Goal: Information Seeking & Learning: Learn about a topic

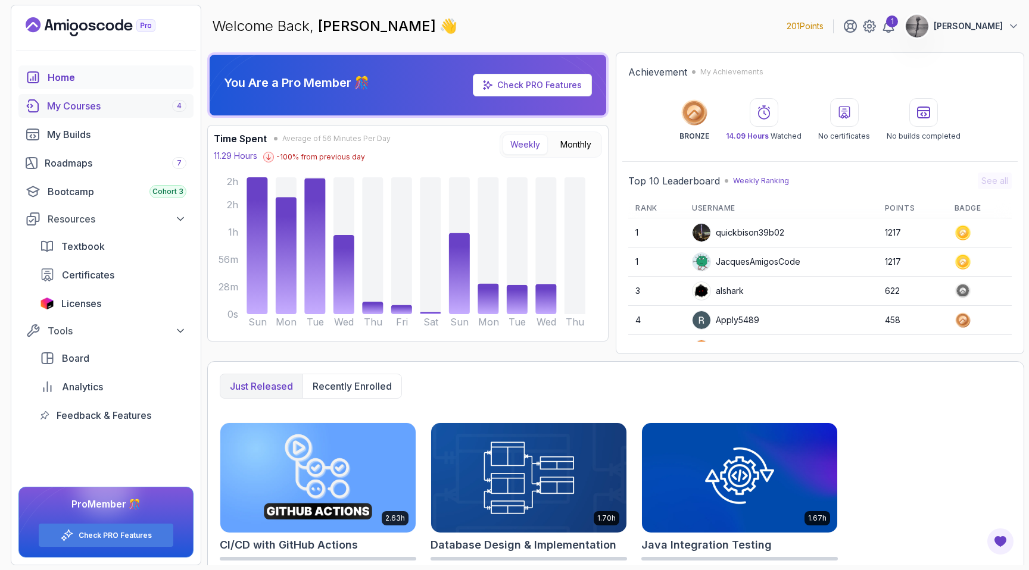
click at [101, 102] on div "My Courses 4" at bounding box center [116, 106] width 139 height 14
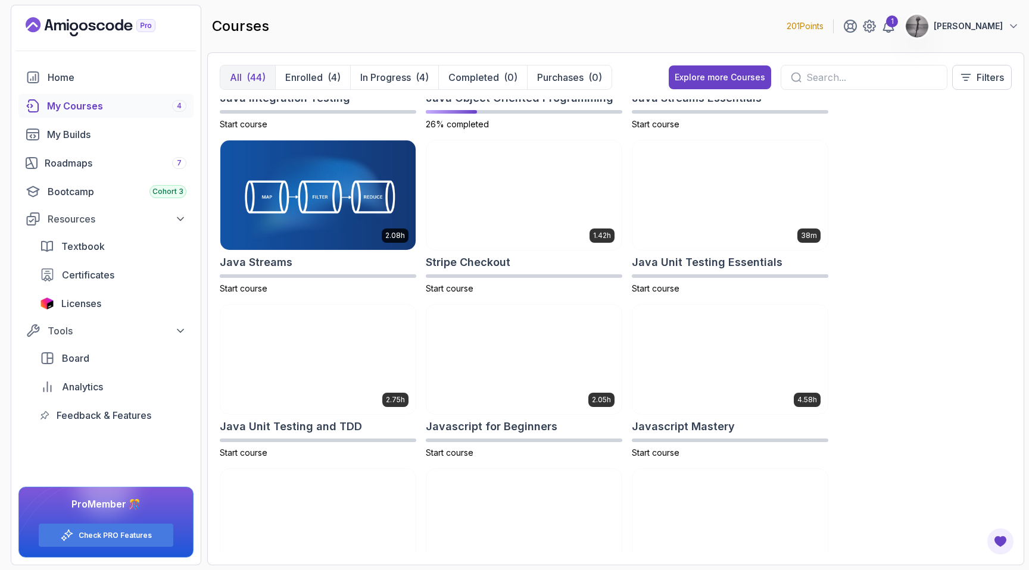
scroll to position [1111, 0]
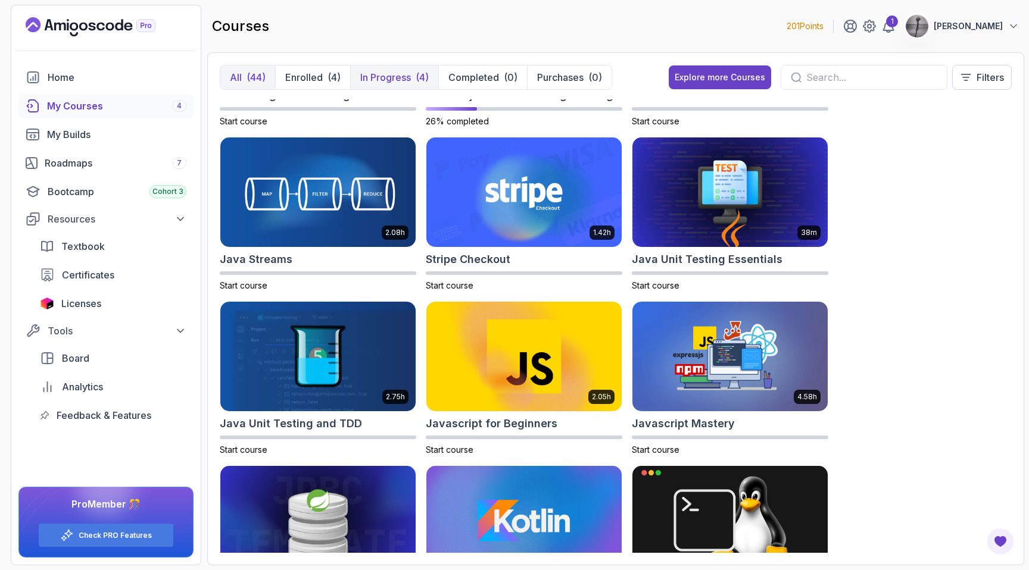
click at [405, 76] on p "In Progress" at bounding box center [385, 77] width 51 height 14
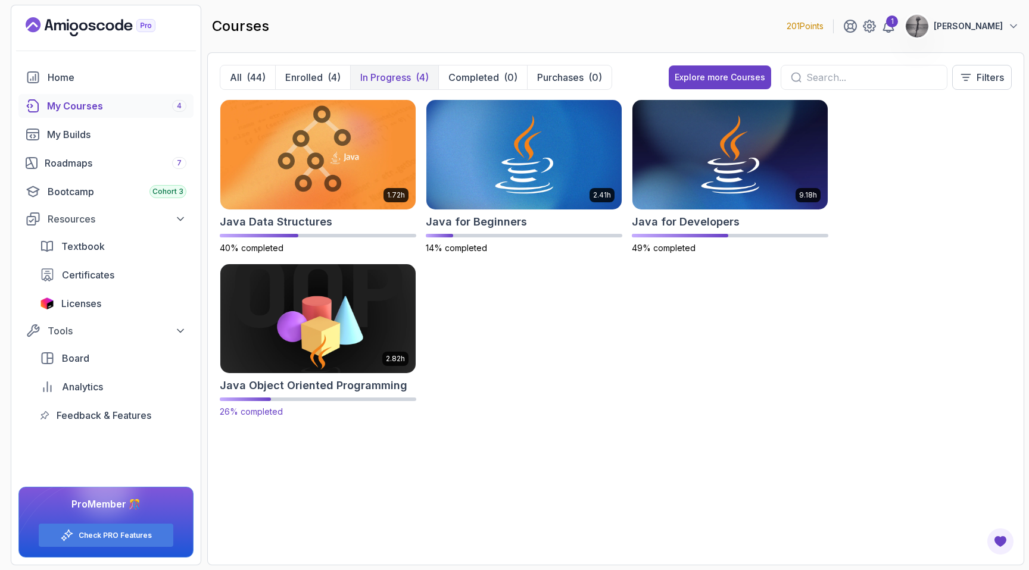
click at [311, 312] on img at bounding box center [318, 318] width 205 height 115
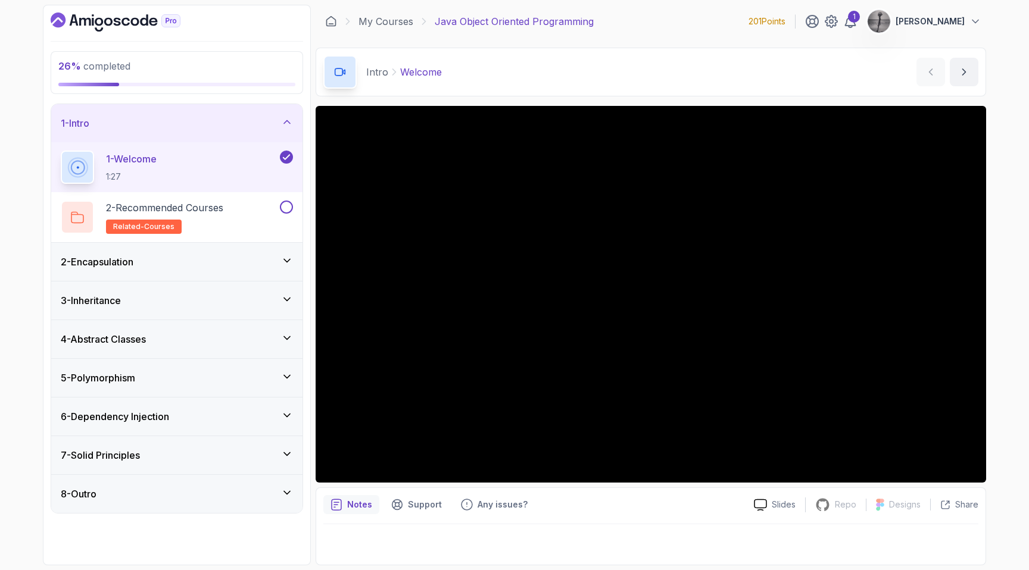
click at [143, 303] on div "3 - Inheritance" at bounding box center [177, 301] width 232 height 14
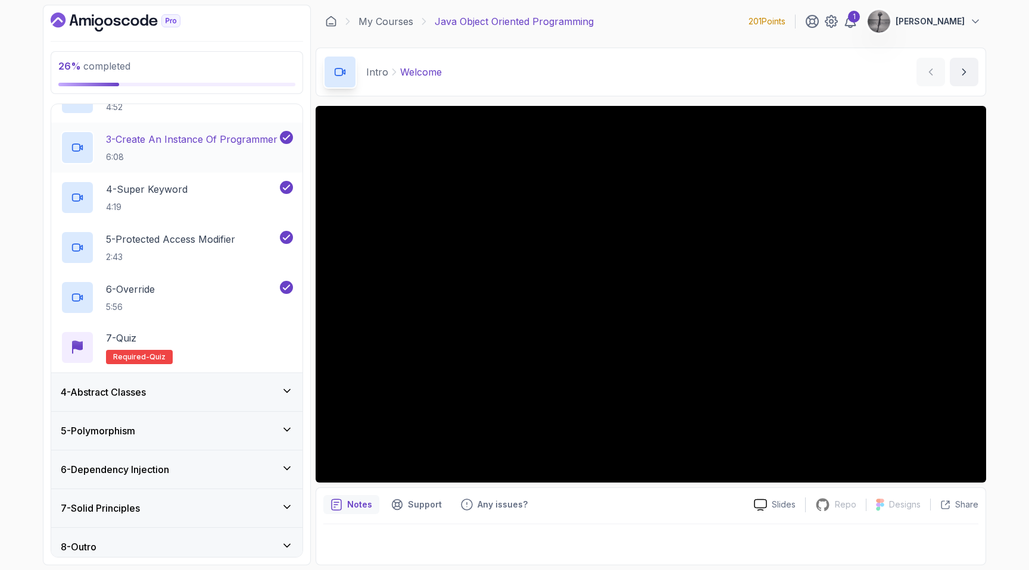
scroll to position [205, 0]
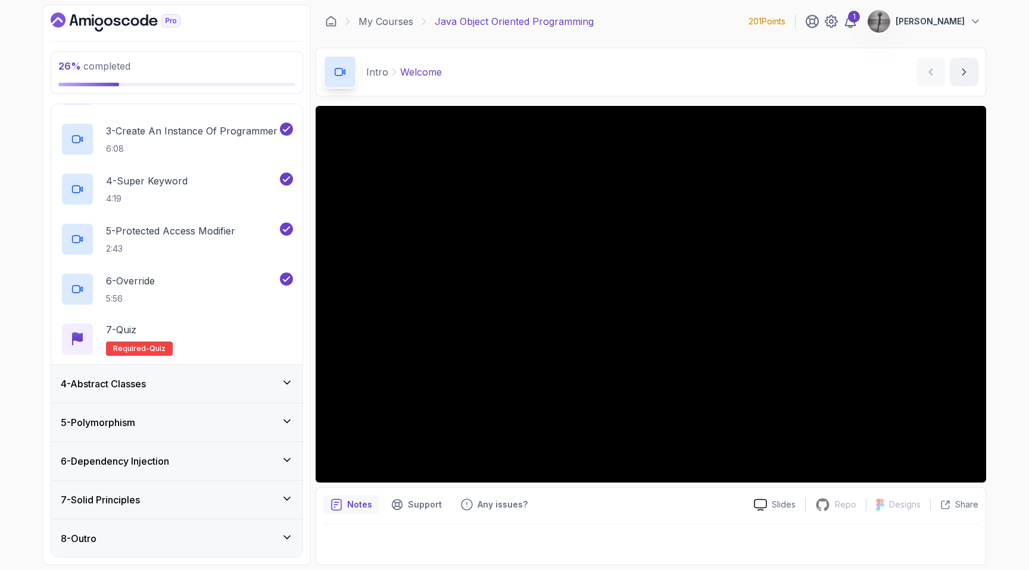
click at [174, 395] on div "4 - Abstract Classes" at bounding box center [176, 384] width 251 height 38
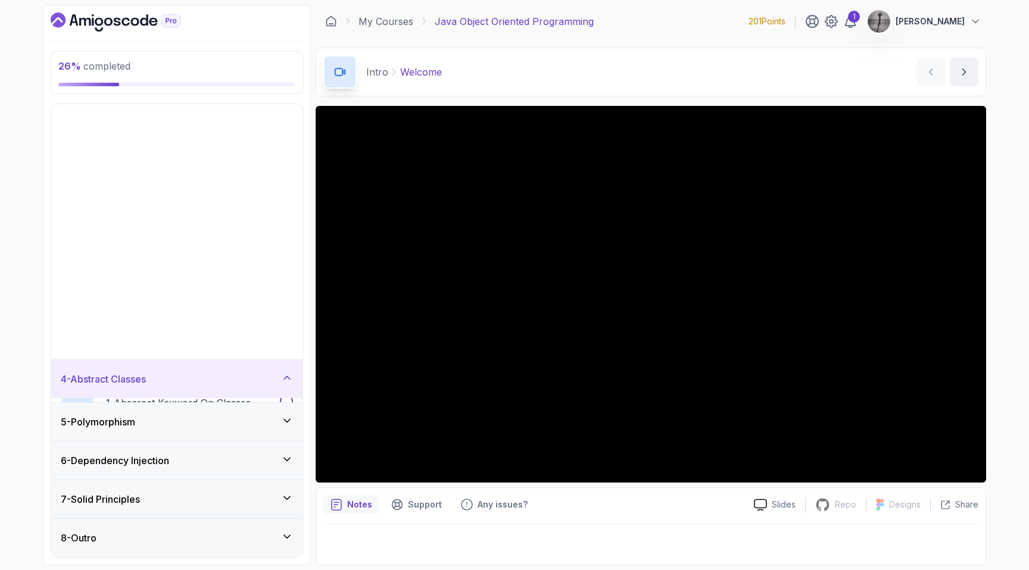
scroll to position [0, 0]
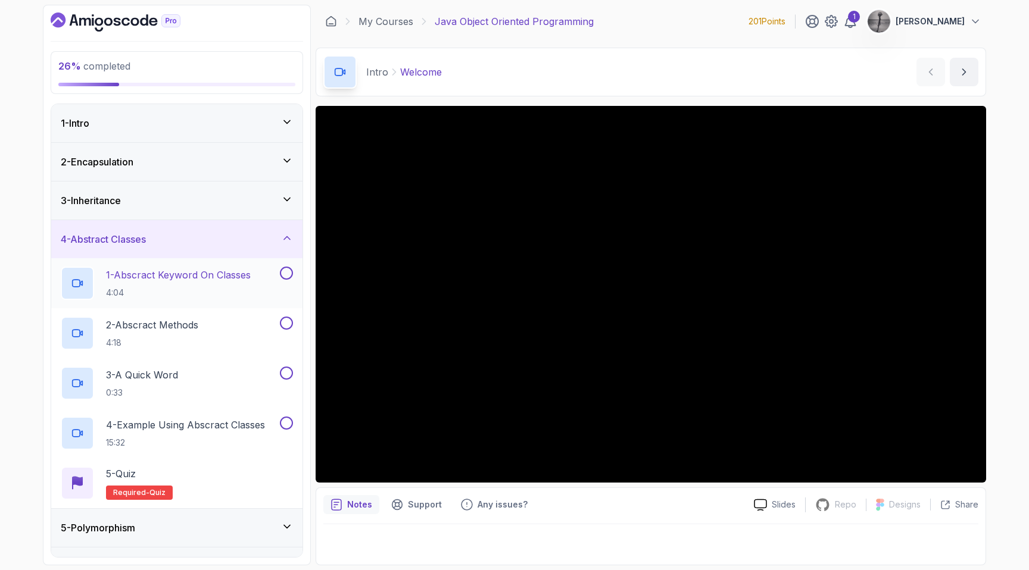
click at [242, 274] on p "1 - Abscract Keyword On Classes" at bounding box center [178, 275] width 145 height 14
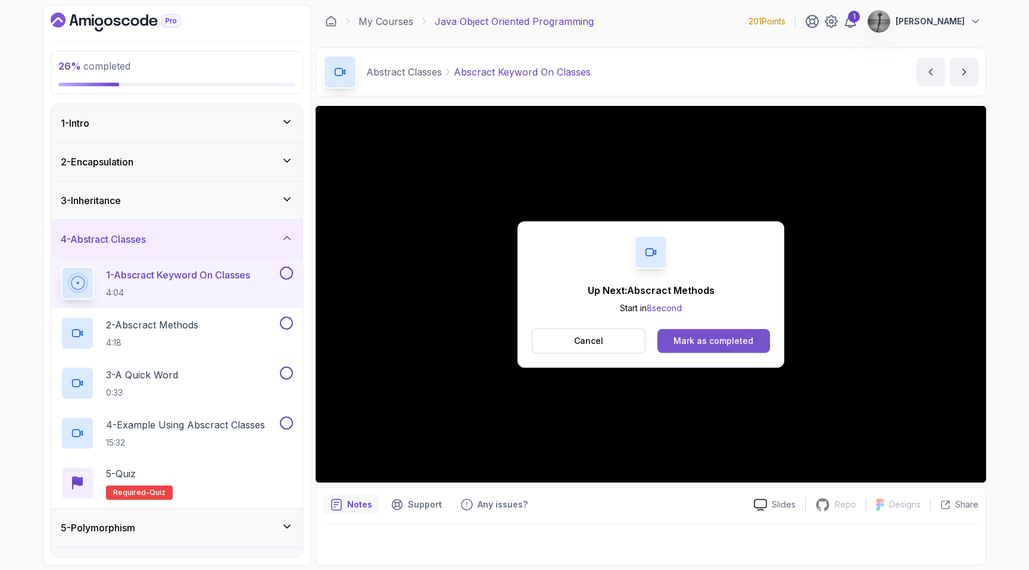
click at [697, 342] on div "Mark as completed" at bounding box center [713, 341] width 80 height 12
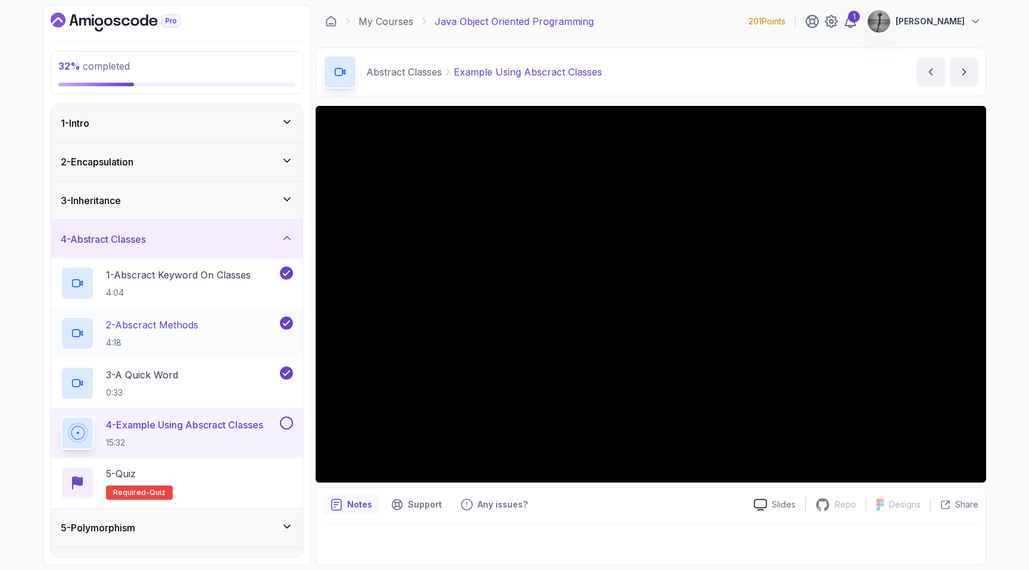
click at [192, 333] on h2 "2 - Abscract Methods 4:18" at bounding box center [152, 333] width 92 height 31
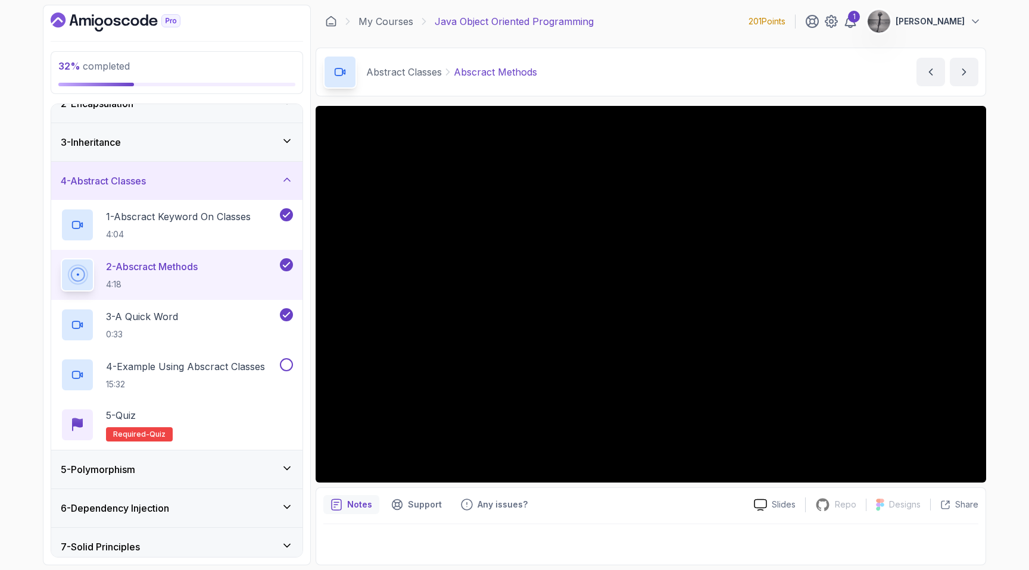
scroll to position [106, 0]
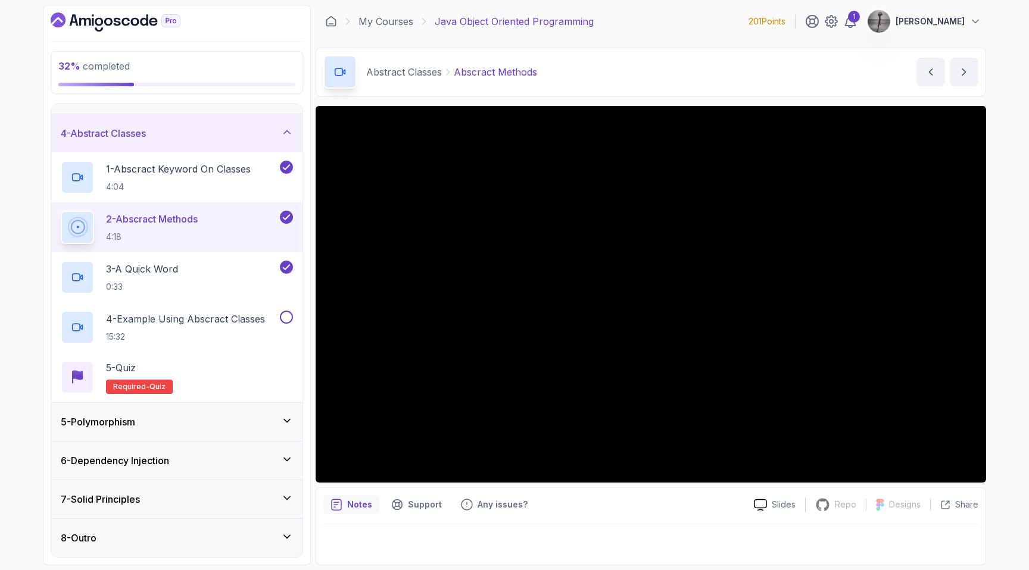
click at [158, 426] on div "5 - Polymorphism" at bounding box center [177, 422] width 232 height 14
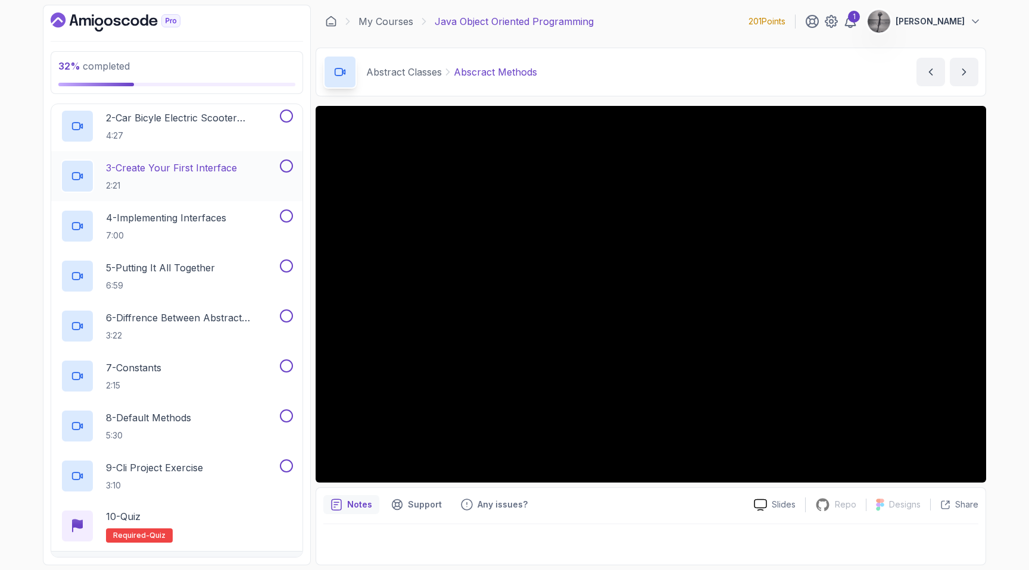
scroll to position [245, 0]
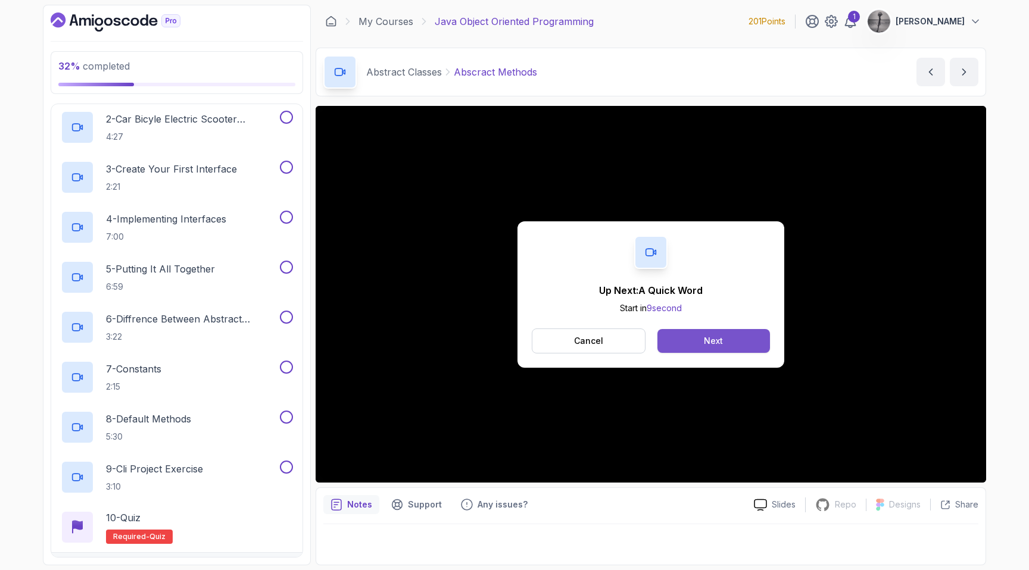
click at [698, 346] on button "Next" at bounding box center [713, 341] width 113 height 24
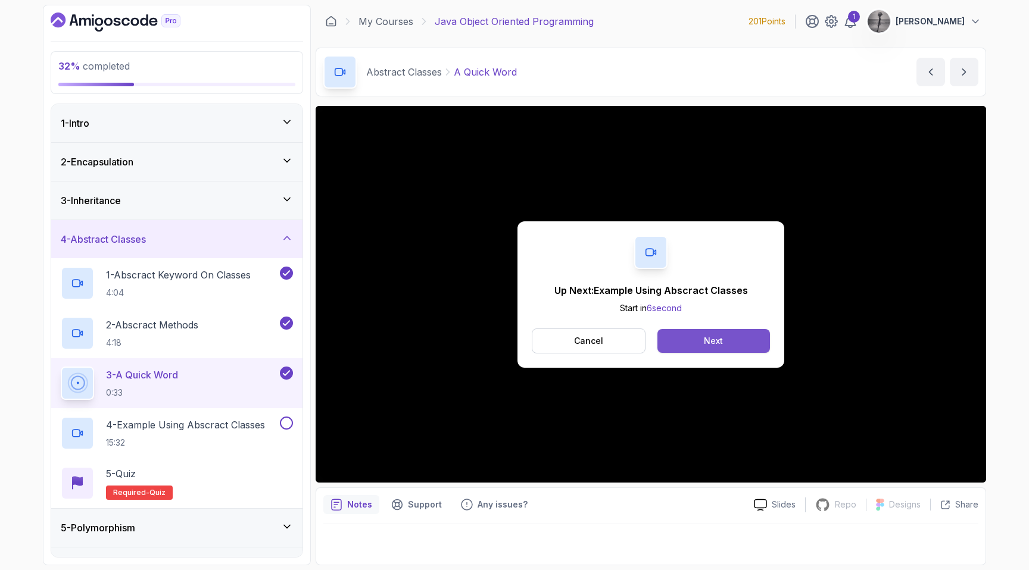
click at [703, 341] on button "Next" at bounding box center [713, 341] width 113 height 24
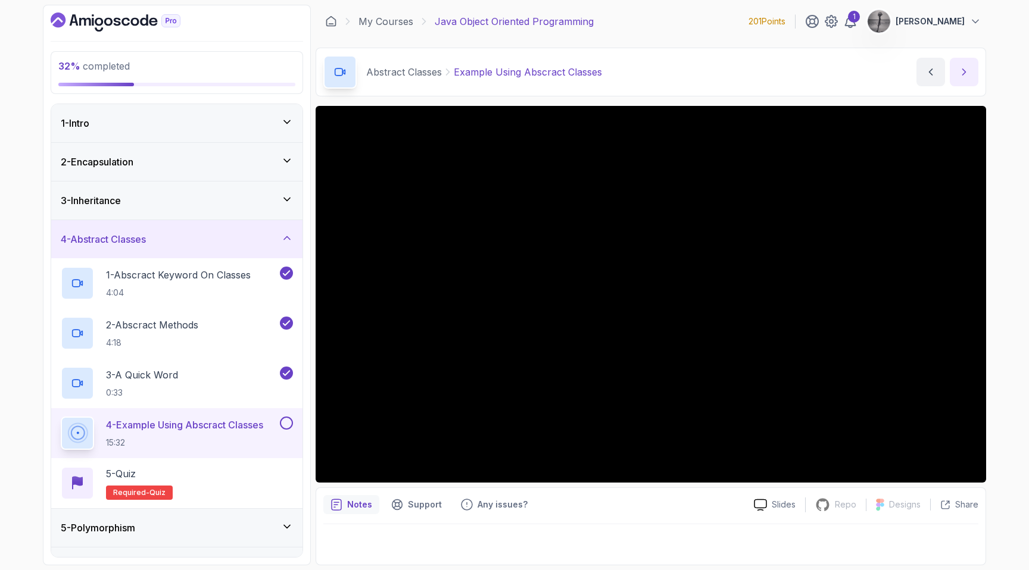
click at [960, 66] on icon "next content" at bounding box center [964, 72] width 12 height 12
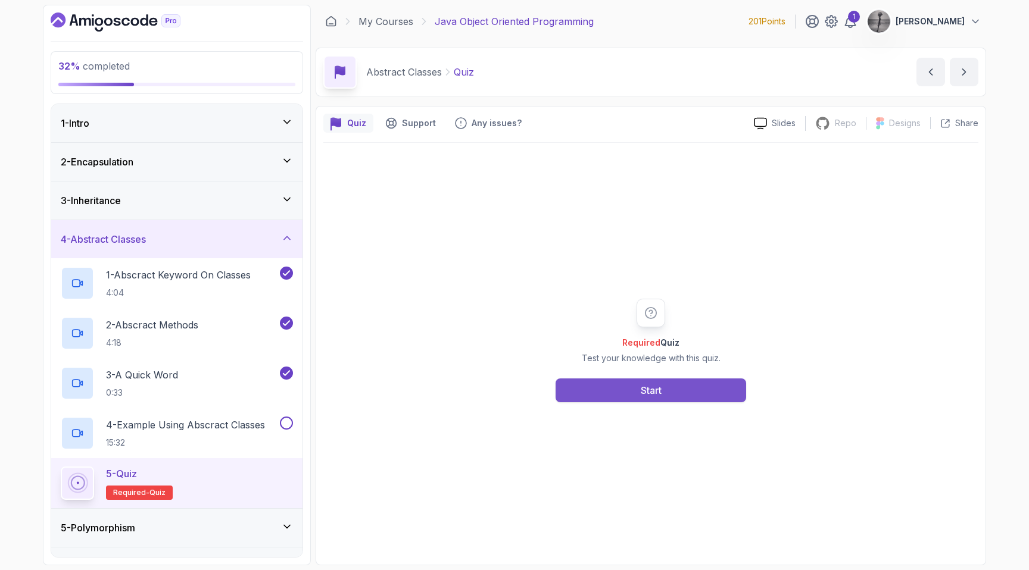
click at [658, 386] on div "Start" at bounding box center [651, 390] width 21 height 14
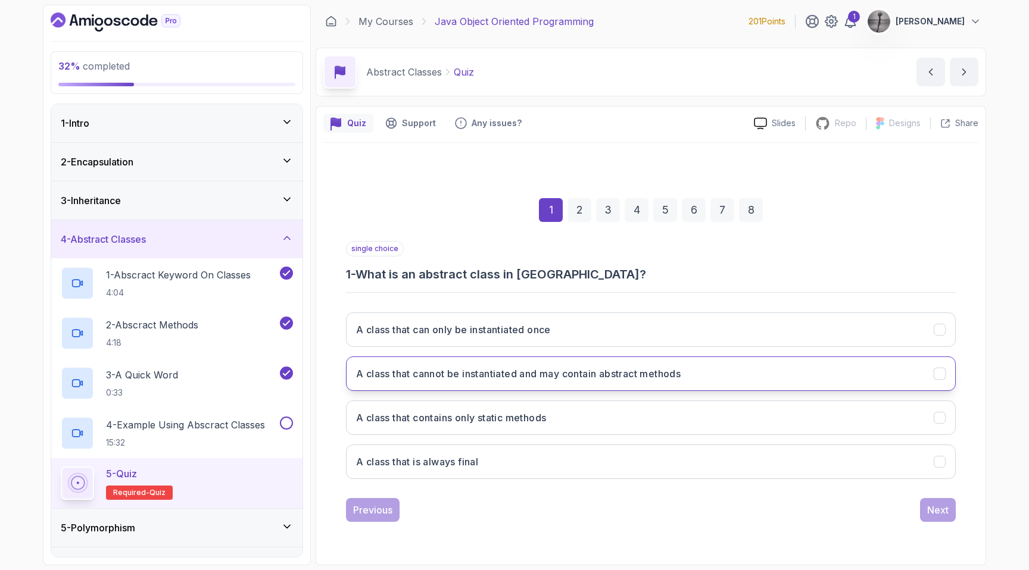
click at [606, 371] on h3 "A class that cannot be instantiated and may contain abstract methods" at bounding box center [518, 374] width 324 height 14
click at [937, 516] on div "Next" at bounding box center [937, 510] width 21 height 14
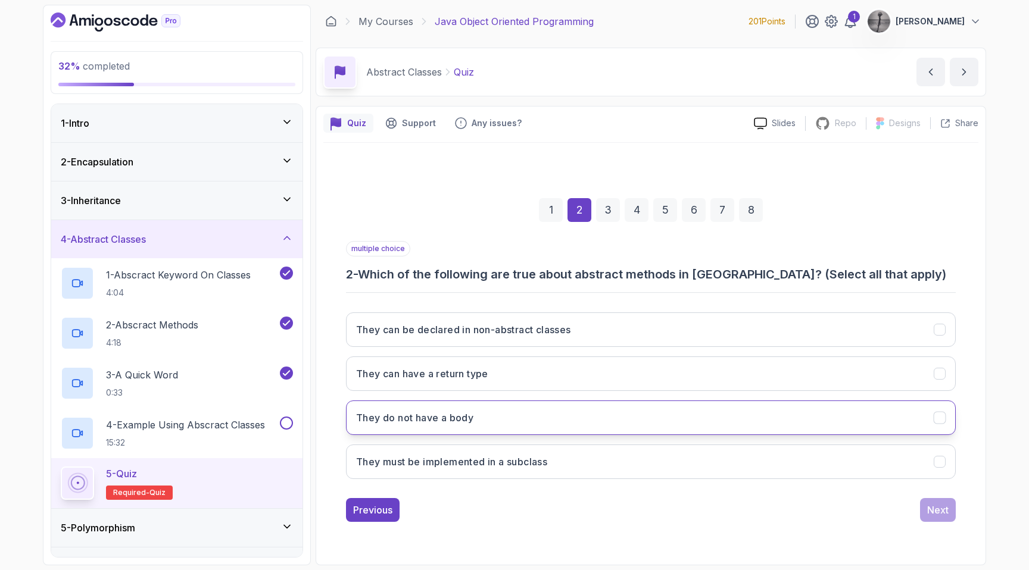
click at [527, 411] on button "They do not have a body" at bounding box center [651, 418] width 610 height 35
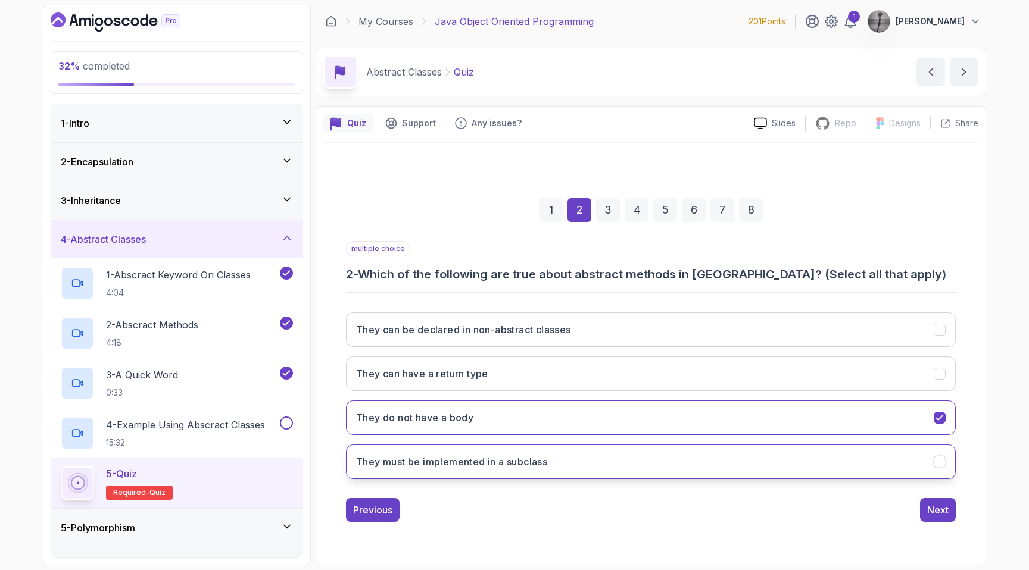
click at [527, 455] on h3 "They must be implemented in a subclass" at bounding box center [451, 462] width 191 height 14
click at [938, 511] on div "Next" at bounding box center [937, 510] width 21 height 14
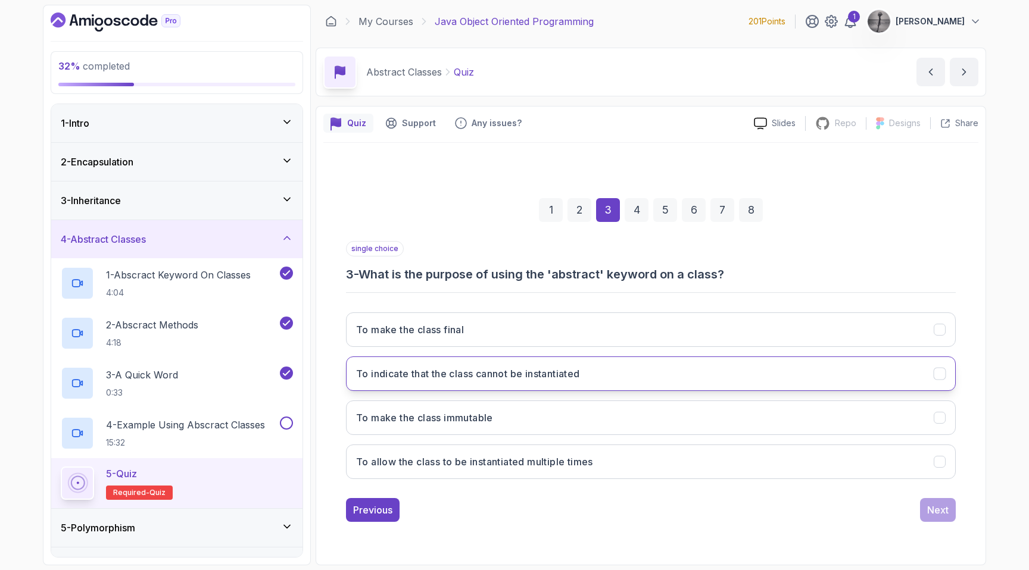
click at [538, 374] on h3 "To indicate that the class cannot be instantiated" at bounding box center [468, 374] width 224 height 14
click at [941, 515] on div "Next" at bounding box center [937, 510] width 21 height 14
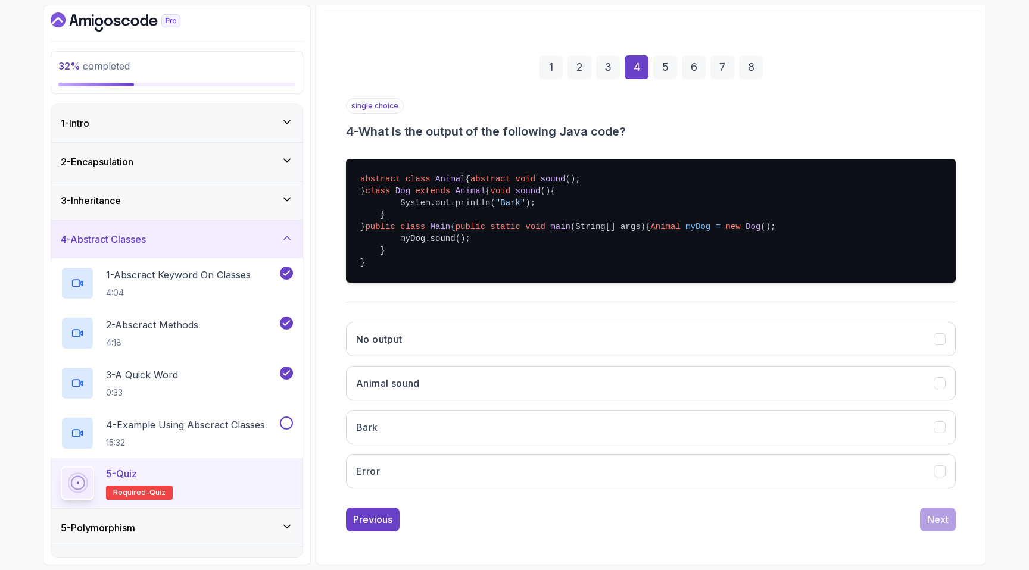
scroll to position [155, 0]
click at [480, 445] on button "Bark" at bounding box center [651, 427] width 610 height 35
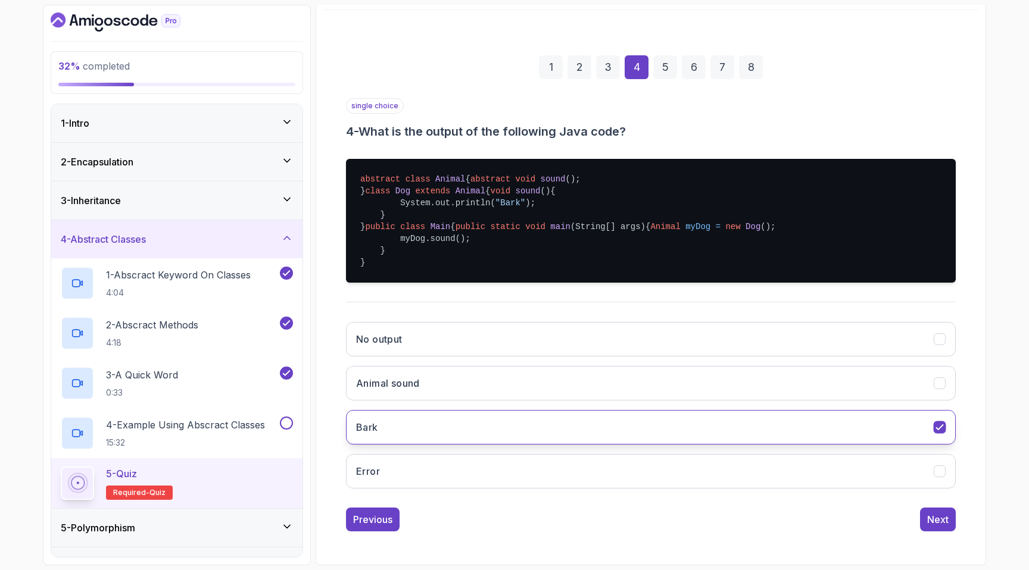
scroll to position [204, 0]
click at [942, 520] on div "Next" at bounding box center [937, 520] width 21 height 14
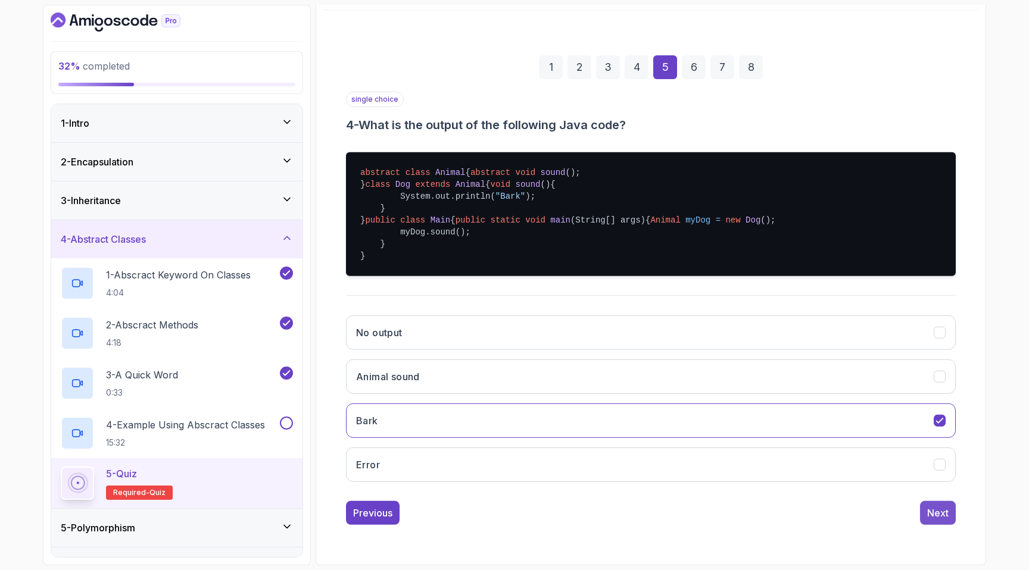
scroll to position [0, 0]
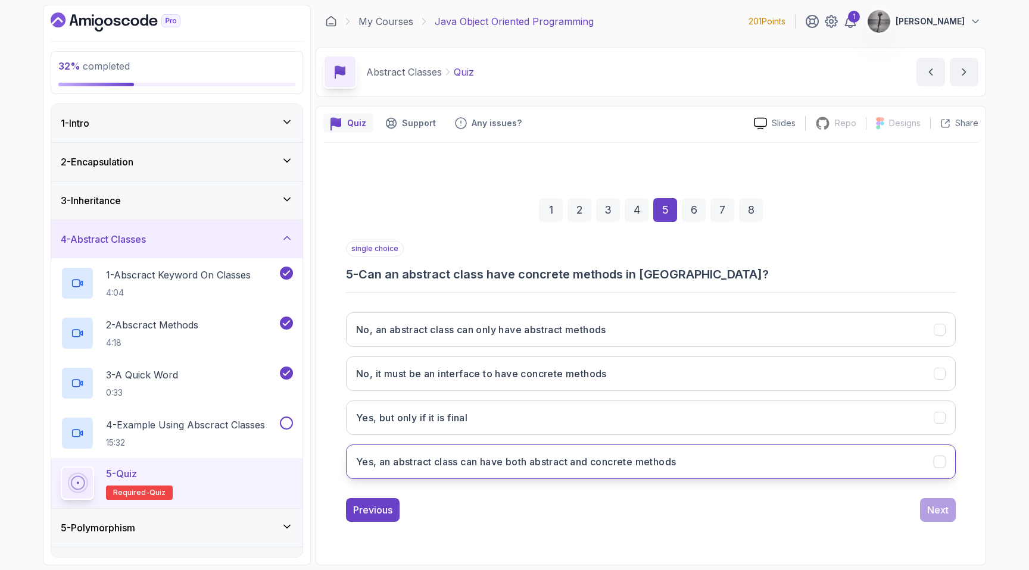
click at [513, 461] on h3 "Yes, an abstract class can have both abstract and concrete methods" at bounding box center [516, 462] width 320 height 14
click at [939, 512] on div "Next" at bounding box center [937, 510] width 21 height 14
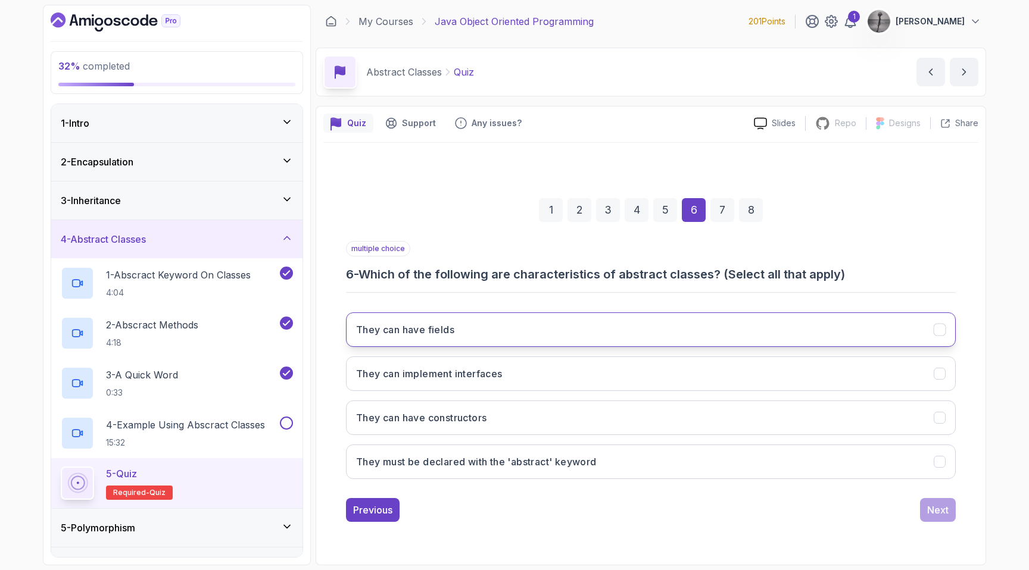
click at [776, 325] on button "They can have fields" at bounding box center [651, 330] width 610 height 35
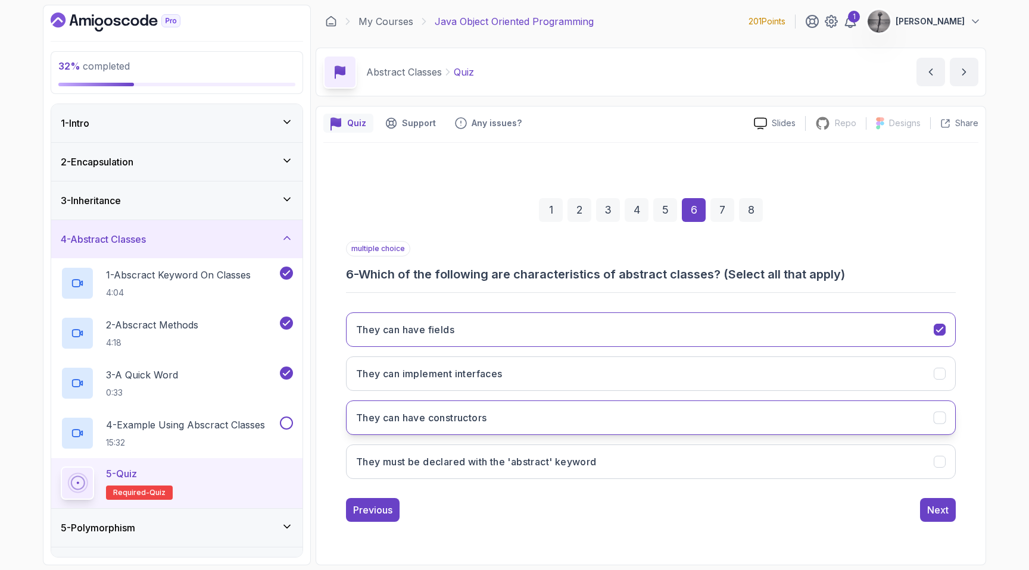
click at [735, 412] on button "They can have constructors" at bounding box center [651, 418] width 610 height 35
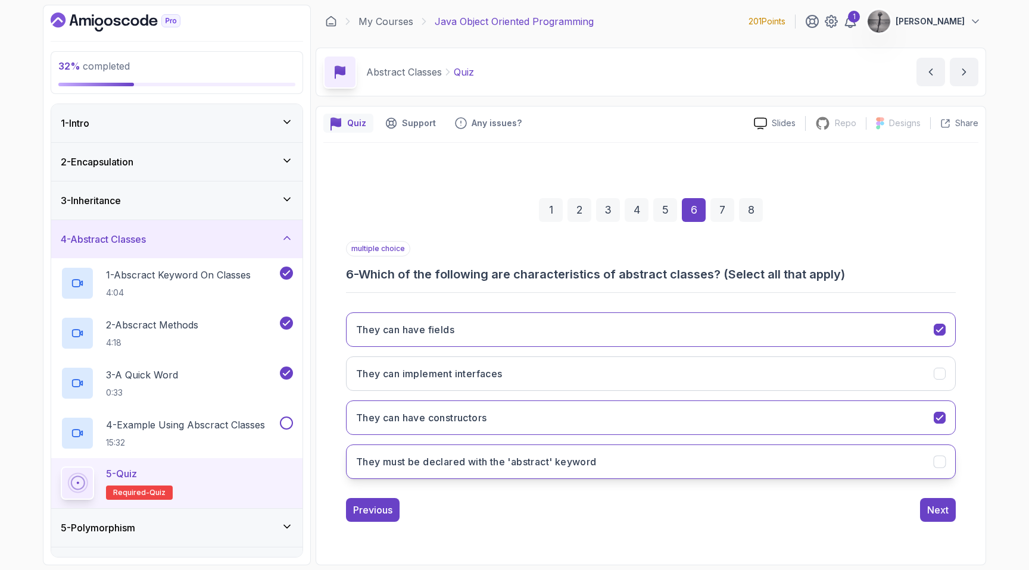
click at [728, 460] on button "They must be declared with the 'abstract' keyword" at bounding box center [651, 462] width 610 height 35
click at [935, 511] on div "Next" at bounding box center [937, 510] width 21 height 14
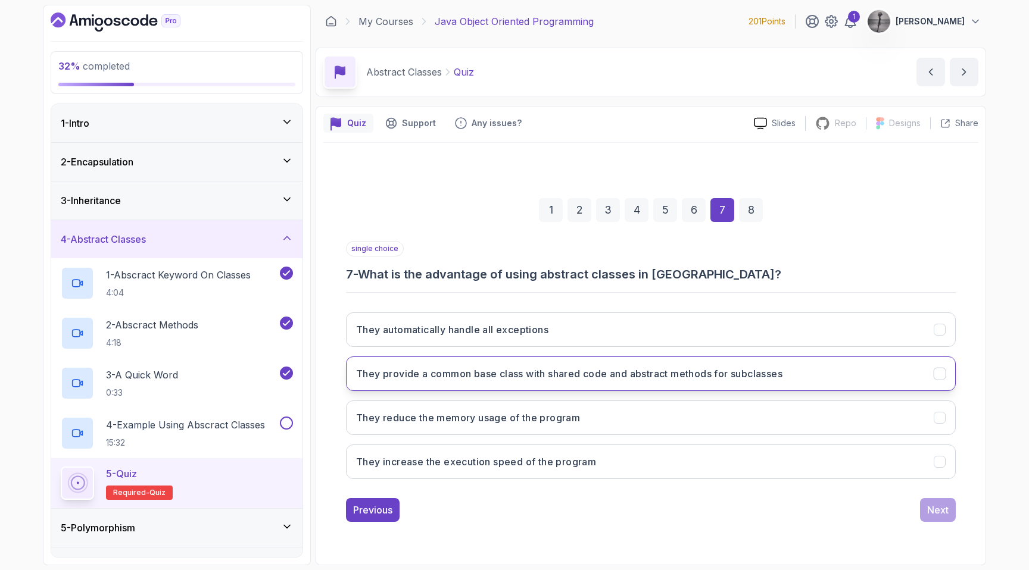
click at [630, 374] on h3 "They provide a common base class with shared code and abstract methods for subc…" at bounding box center [569, 374] width 426 height 14
click at [933, 507] on div "Next" at bounding box center [937, 510] width 21 height 14
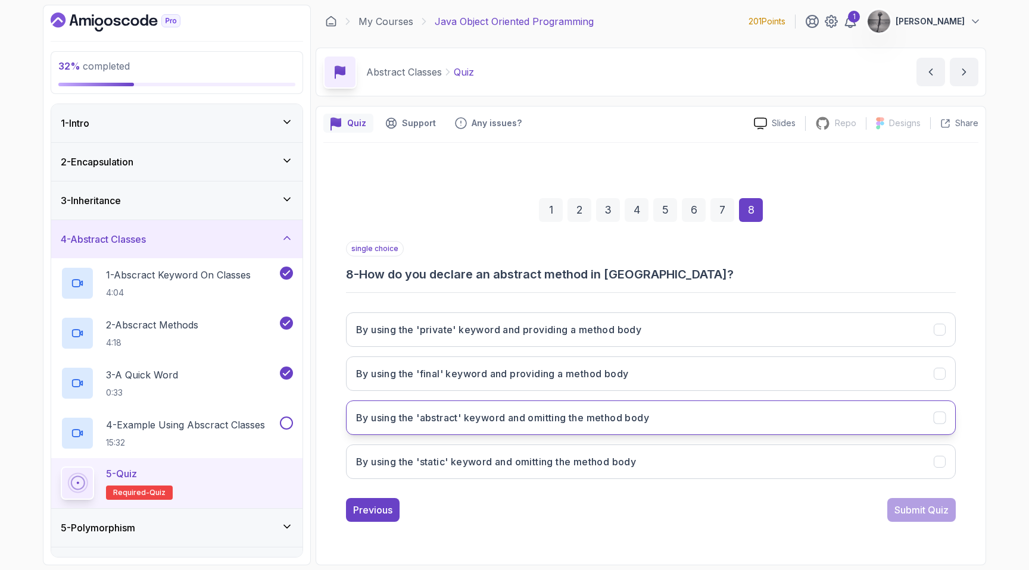
click at [534, 418] on h3 "By using the 'abstract' keyword and omitting the method body" at bounding box center [502, 418] width 293 height 14
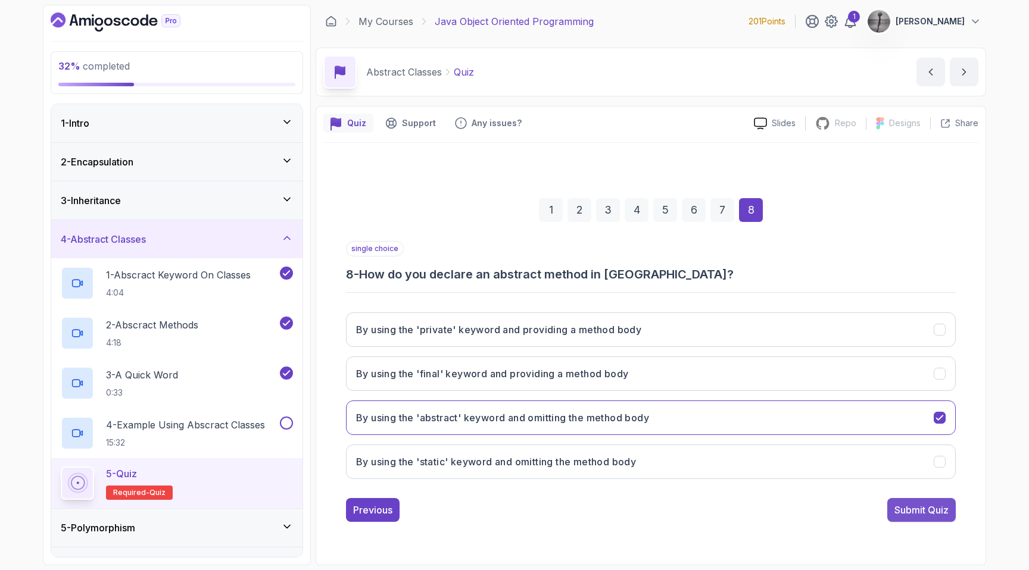
click at [924, 508] on div "Submit Quiz" at bounding box center [921, 510] width 54 height 14
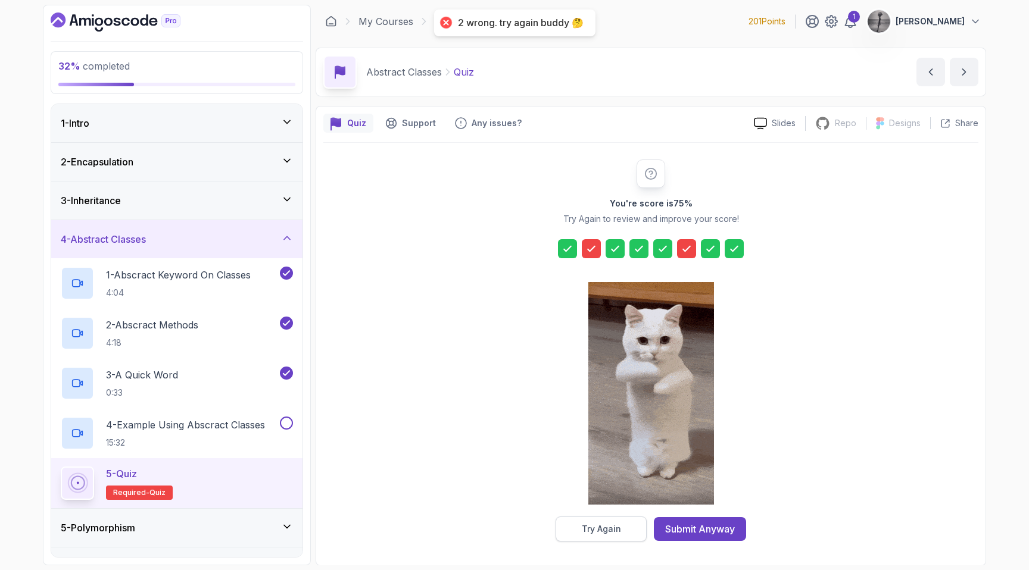
click at [595, 527] on div "Try Again" at bounding box center [601, 529] width 39 height 12
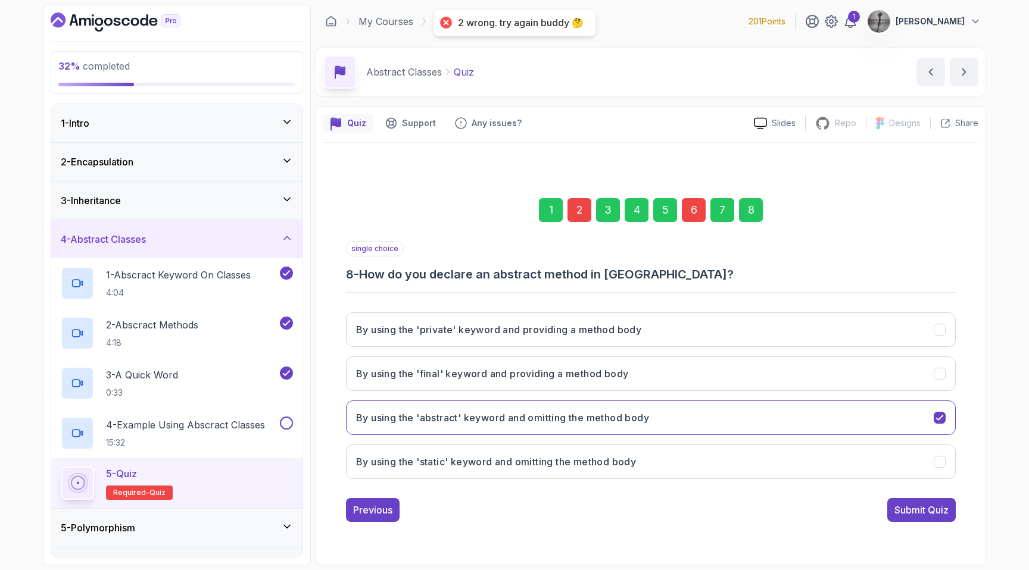
click at [580, 205] on div "2" at bounding box center [579, 210] width 24 height 24
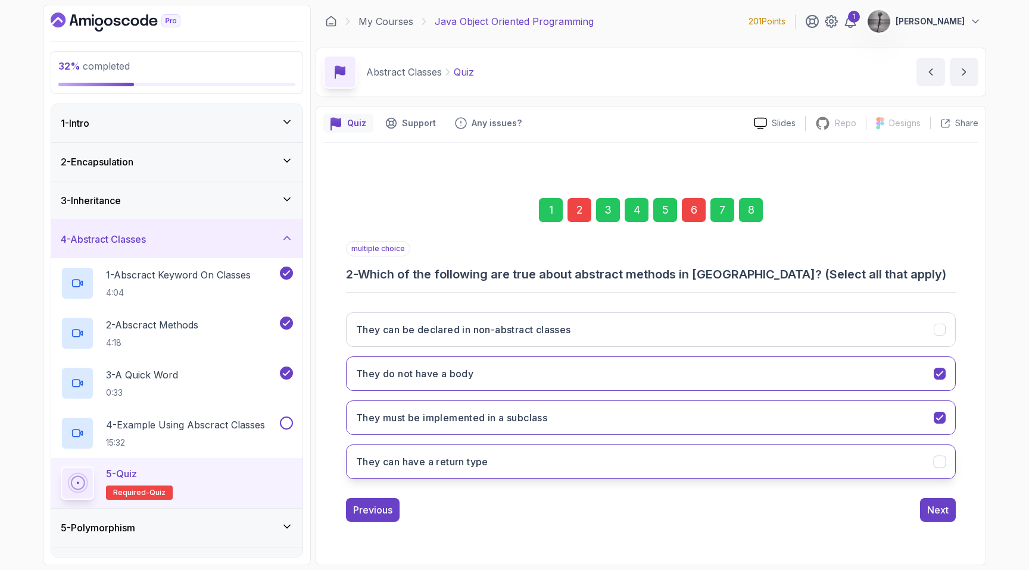
click at [525, 457] on button "They can have a return type" at bounding box center [651, 462] width 610 height 35
click at [945, 517] on button "Next" at bounding box center [938, 510] width 36 height 24
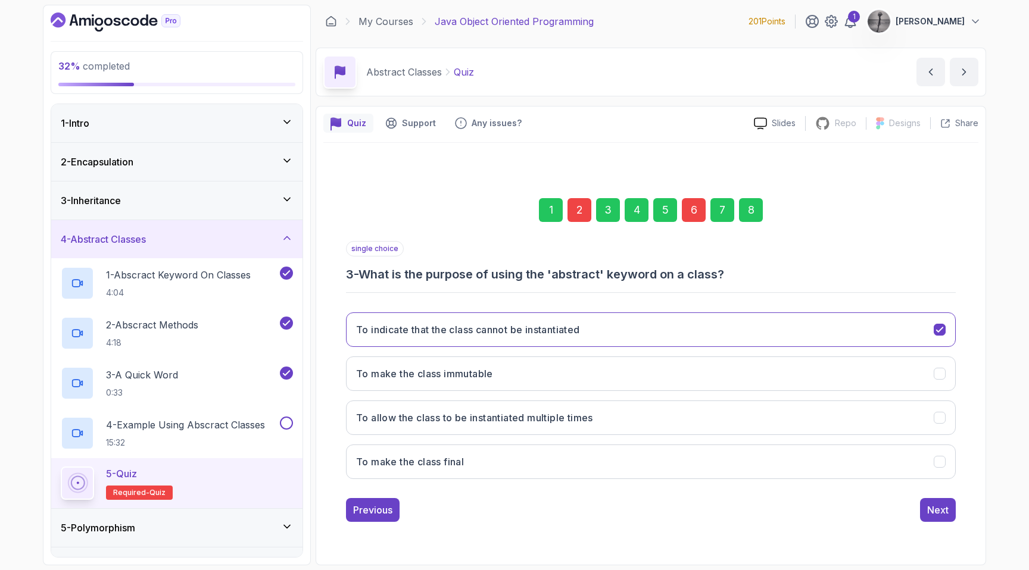
click at [694, 212] on div "6" at bounding box center [694, 210] width 24 height 24
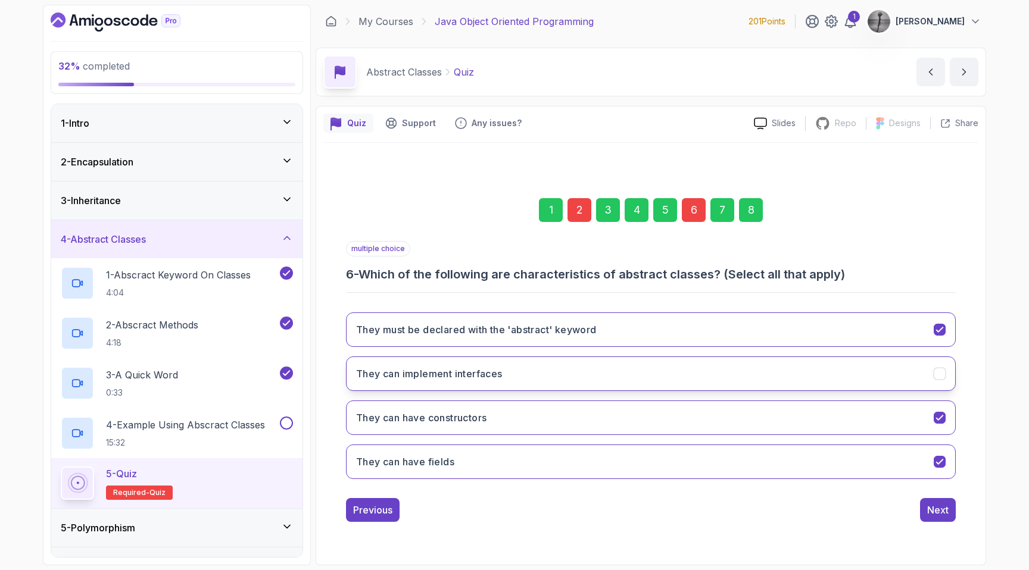
click at [560, 378] on button "They can implement interfaces" at bounding box center [651, 374] width 610 height 35
click at [937, 509] on div "Next" at bounding box center [937, 510] width 21 height 14
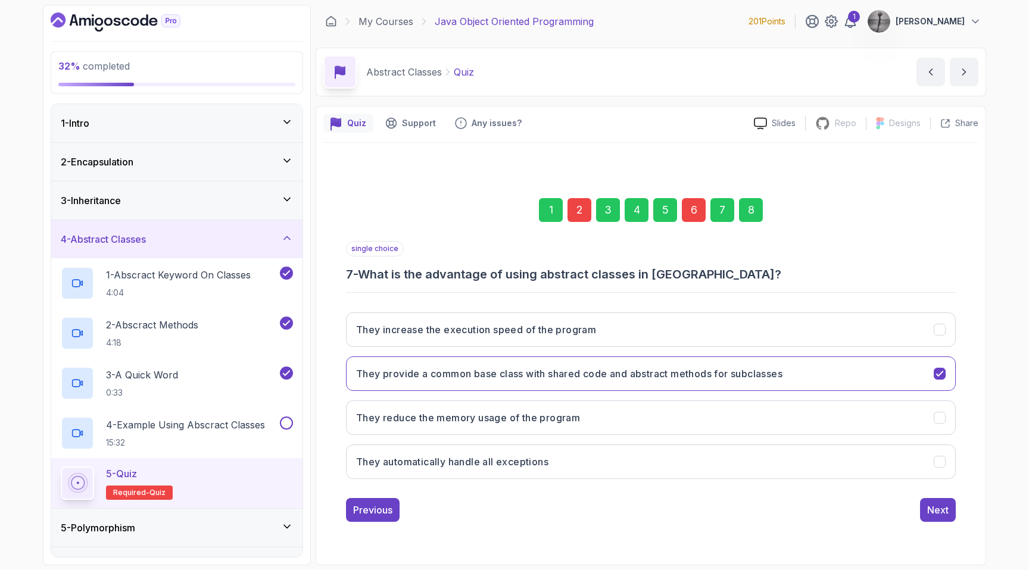
click at [746, 208] on div "8" at bounding box center [751, 210] width 24 height 24
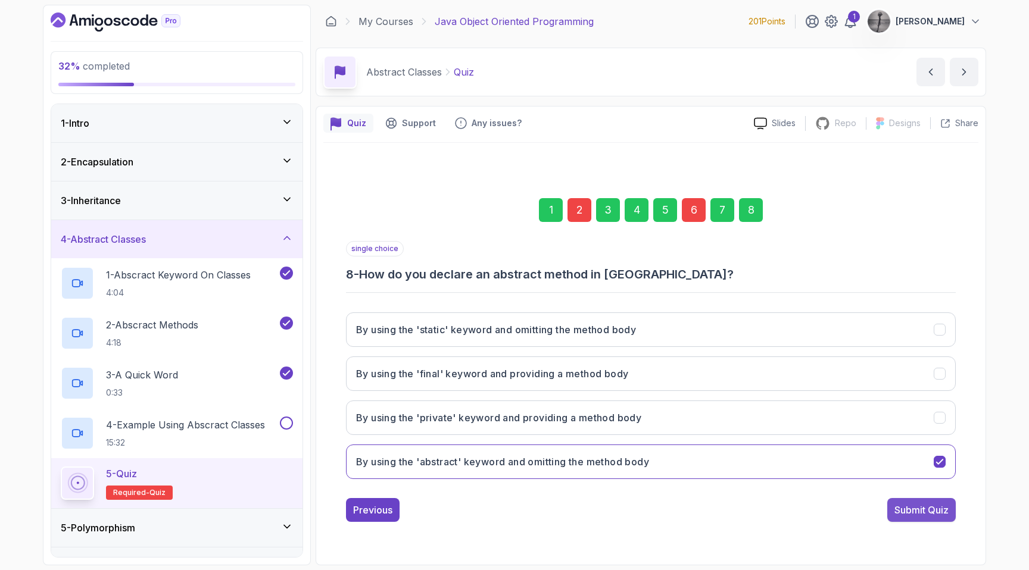
click at [928, 514] on div "Submit Quiz" at bounding box center [921, 510] width 54 height 14
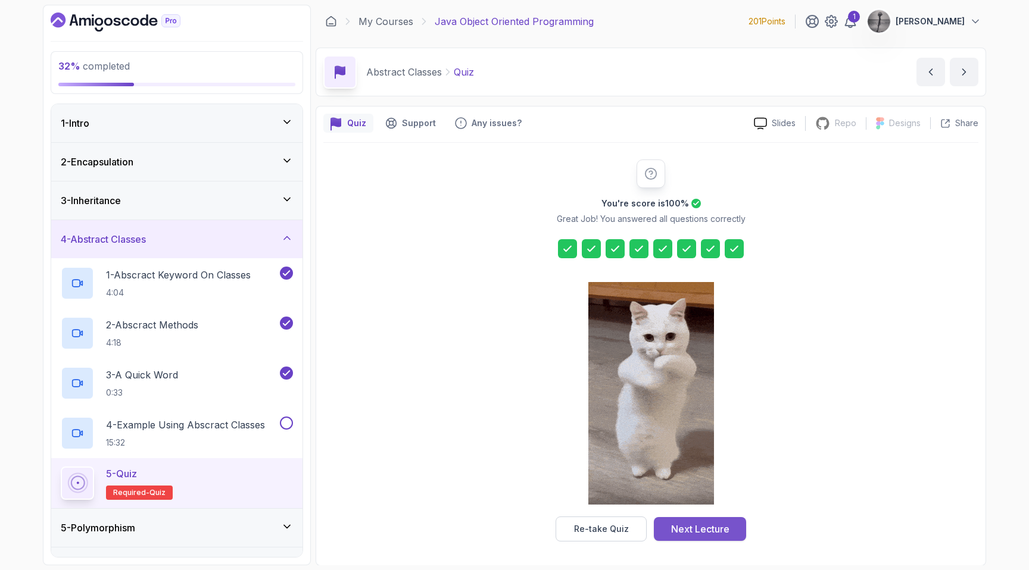
click at [717, 526] on div "Next Lecture" at bounding box center [700, 529] width 58 height 14
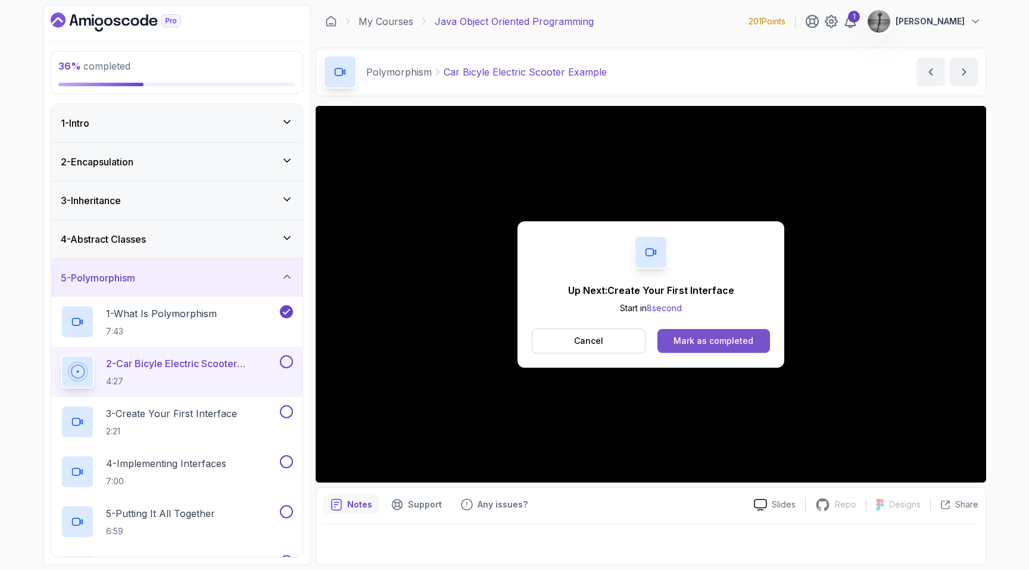
click at [742, 342] on div "Mark as completed" at bounding box center [713, 341] width 80 height 12
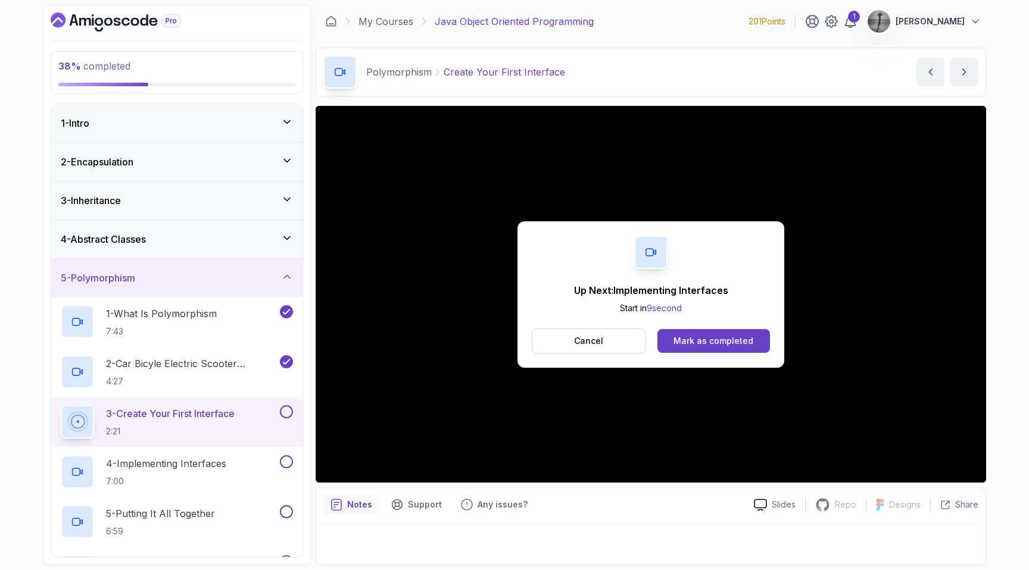
click at [742, 342] on div "Mark as completed" at bounding box center [713, 341] width 80 height 12
